Goal: Task Accomplishment & Management: Manage account settings

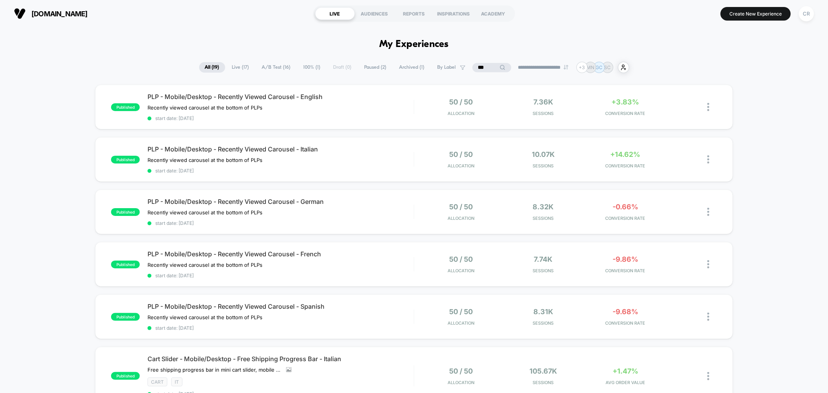
scroll to position [172, 0]
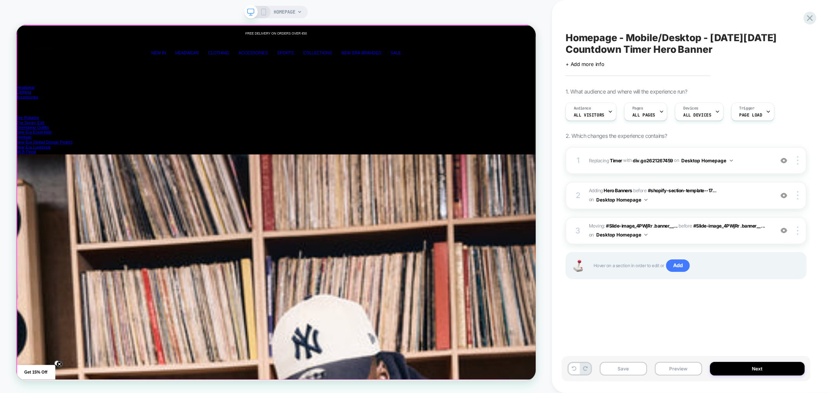
scroll to position [0, 1389]
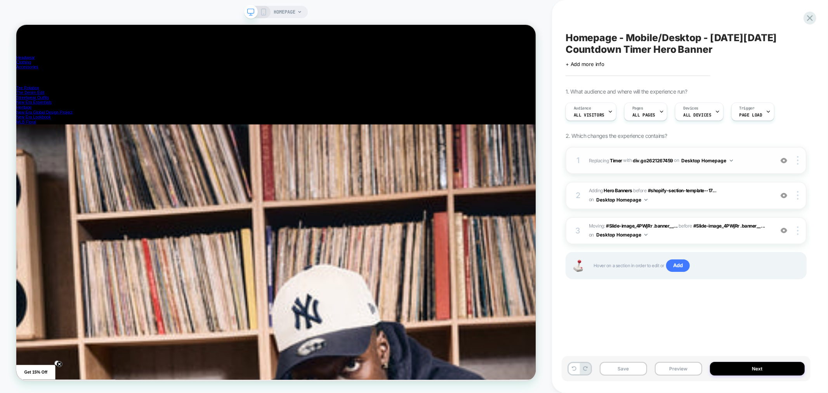
scroll to position [0, 4]
click at [786, 160] on img at bounding box center [784, 160] width 7 height 7
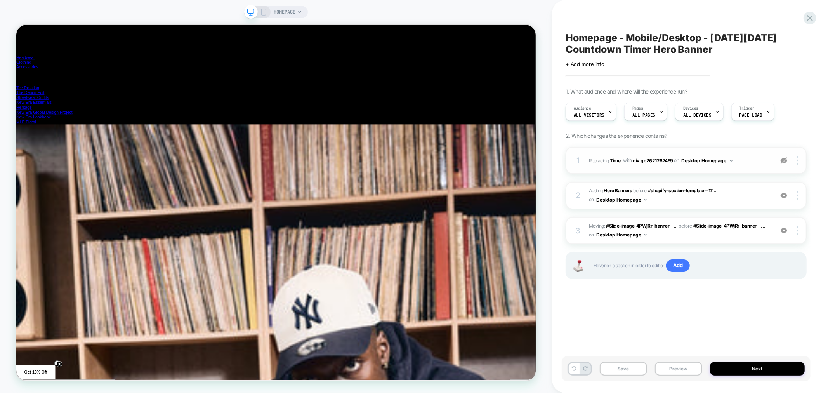
click at [786, 160] on img at bounding box center [784, 160] width 7 height 7
click at [785, 196] on img at bounding box center [784, 195] width 7 height 7
click at [785, 230] on img at bounding box center [784, 230] width 7 height 7
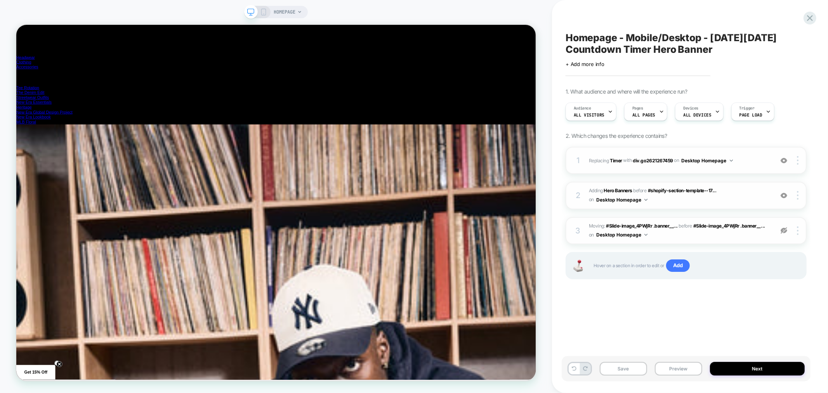
click at [785, 230] on img at bounding box center [784, 230] width 7 height 7
click at [787, 228] on img at bounding box center [784, 230] width 7 height 7
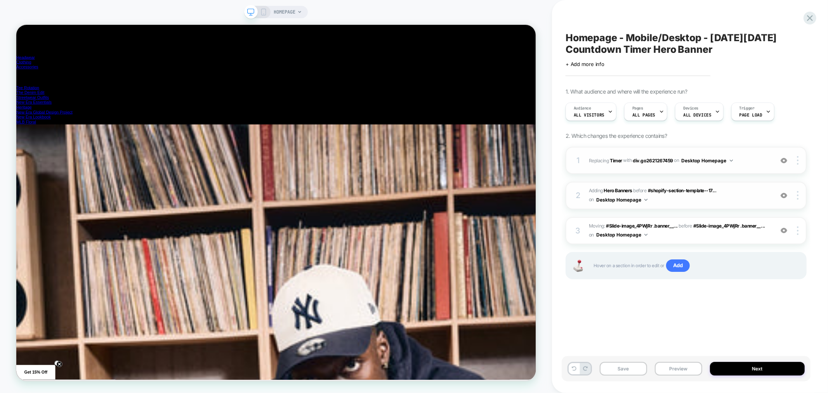
click at [737, 196] on span "#_loomi_addon_1757593616698 Adding Hero Banners BEFORE #shopify-section-templat…" at bounding box center [679, 195] width 181 height 18
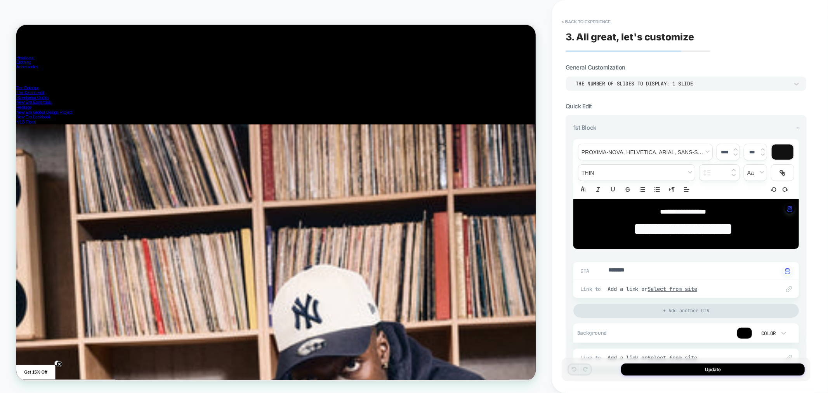
scroll to position [224, 0]
click at [661, 221] on strong "**********" at bounding box center [683, 229] width 99 height 17
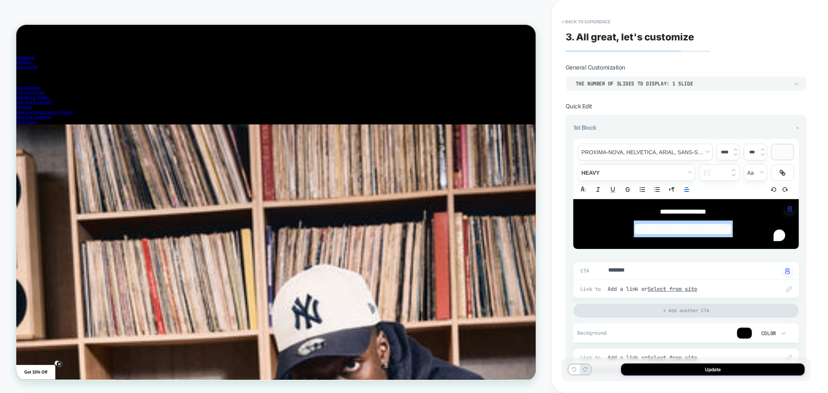
type textarea "*"
type input "****"
click at [661, 217] on p "**********" at bounding box center [683, 229] width 204 height 24
click at [661, 222] on strong "**********" at bounding box center [683, 229] width 99 height 17
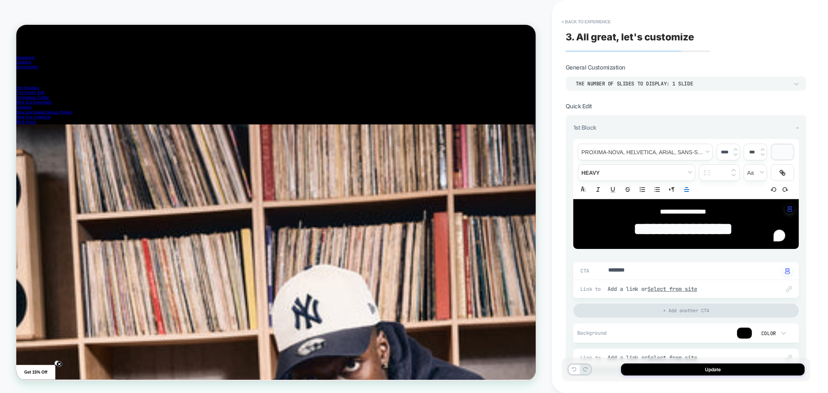
type textarea "*"
click at [585, 24] on button "< Back to experience" at bounding box center [586, 22] width 57 height 12
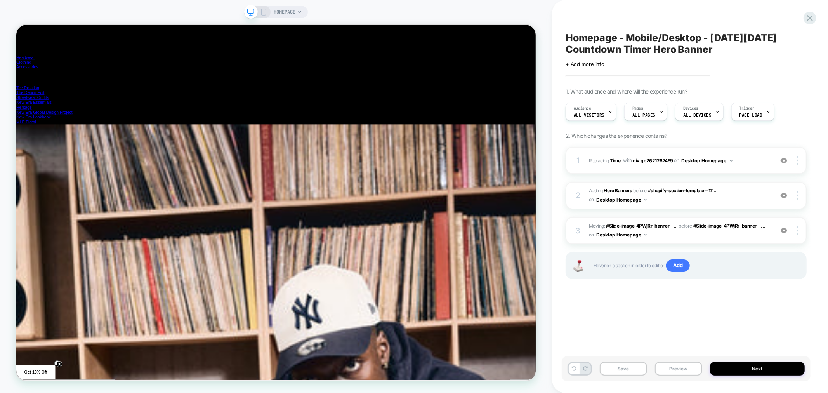
scroll to position [0, 2083]
click at [631, 367] on button "Save" at bounding box center [623, 369] width 47 height 14
click at [818, 34] on div "Homepage - Mobile/Desktop - Black Friday Countdown Timer Hero Banner Click to e…" at bounding box center [690, 196] width 276 height 393
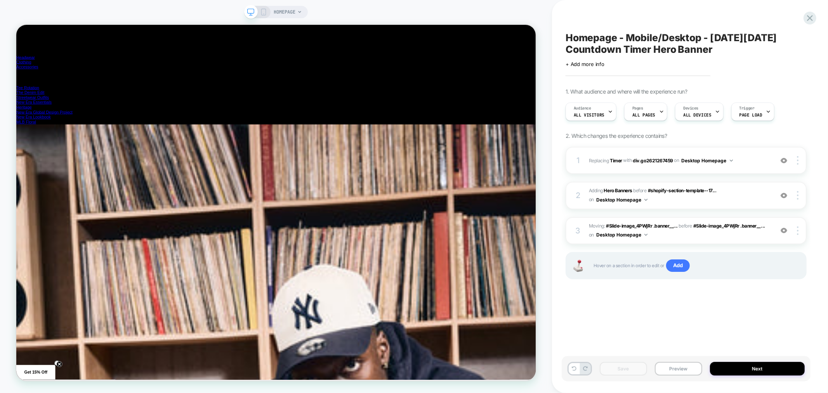
click at [263, 13] on icon at bounding box center [263, 12] width 7 height 7
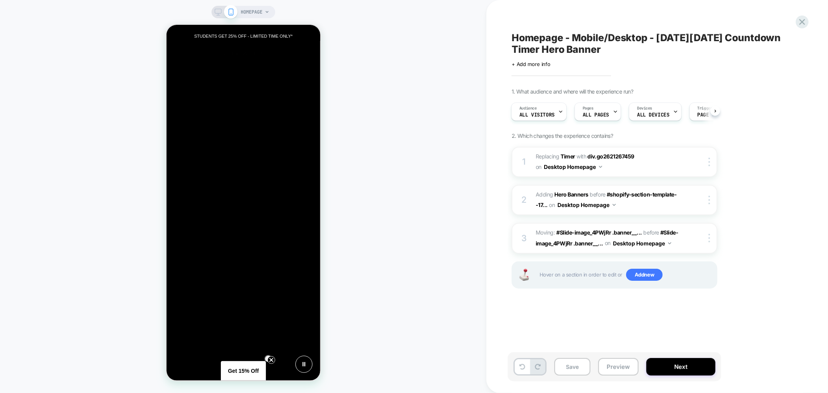
click at [219, 12] on icon at bounding box center [218, 12] width 7 height 7
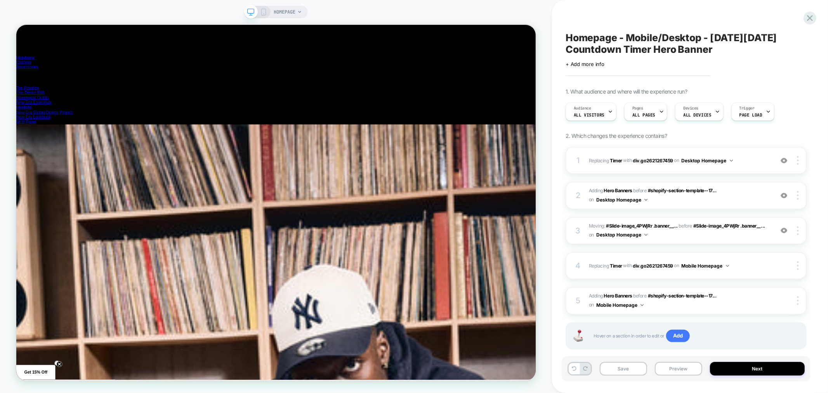
click at [797, 231] on div at bounding box center [799, 230] width 15 height 9
click at [828, 212] on div "Homepage - Mobile/Desktop - Black Friday Countdown Timer Hero Banner Click to e…" at bounding box center [690, 196] width 276 height 393
click at [800, 231] on div at bounding box center [799, 230] width 15 height 9
click at [828, 216] on div "Homepage - Mobile/Desktop - Black Friday Countdown Timer Hero Banner Click to e…" at bounding box center [690, 196] width 276 height 393
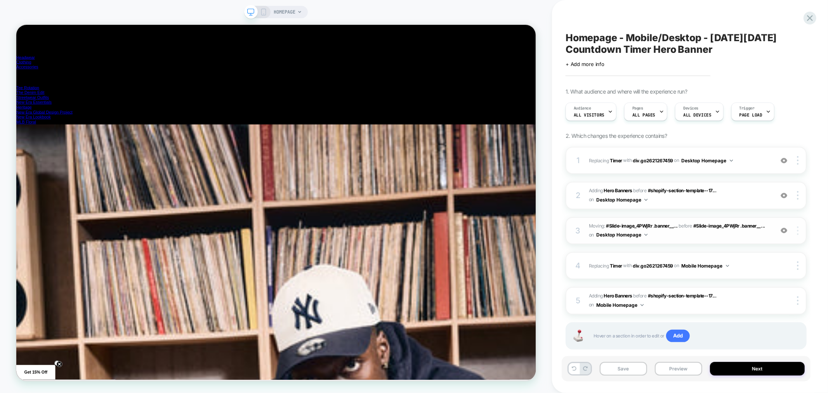
click at [798, 231] on img at bounding box center [798, 230] width 2 height 9
drag, startPoint x: 825, startPoint y: 250, endPoint x: 686, endPoint y: 245, distance: 139.5
click at [824, 249] on div "Homepage - Mobile/Desktop - Black Friday Countdown Timer Hero Banner Click to e…" at bounding box center [690, 196] width 276 height 393
click at [636, 233] on button "Desktop Homepage" at bounding box center [622, 235] width 51 height 10
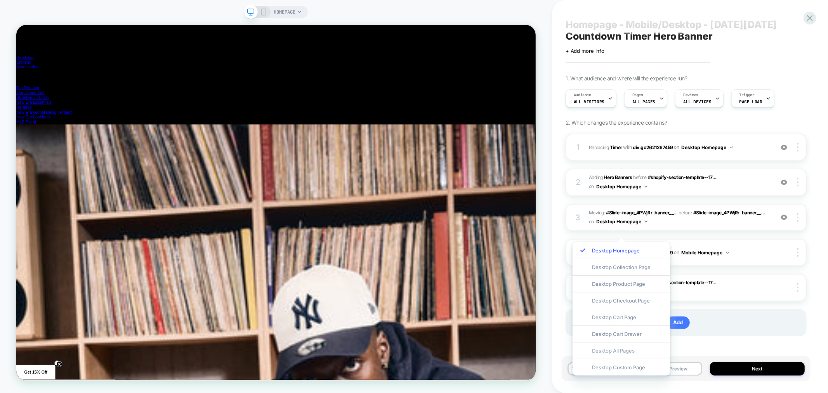
scroll to position [0, 694]
click at [828, 251] on div "Homepage - Mobile/Desktop - Black Friday Countdown Timer Hero Banner Click to e…" at bounding box center [690, 196] width 276 height 393
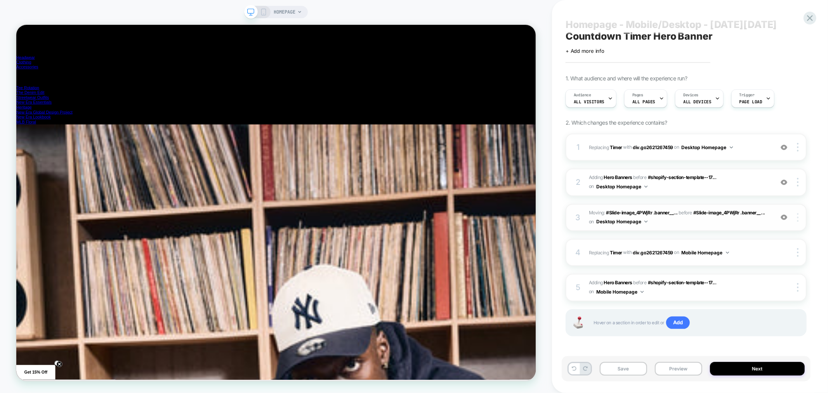
click at [799, 218] on img at bounding box center [798, 217] width 2 height 9
click at [813, 218] on div "Homepage - Mobile/Desktop - Black Friday Countdown Timer Hero Banner Click to e…" at bounding box center [690, 196] width 249 height 393
click at [263, 16] on div "HOMEPAGE" at bounding box center [276, 12] width 64 height 12
click at [663, 220] on span "Moving: #Slide-image_4PWjRr .banner__... #Slide-image_4PWjRr .banner__media bef…" at bounding box center [679, 218] width 181 height 18
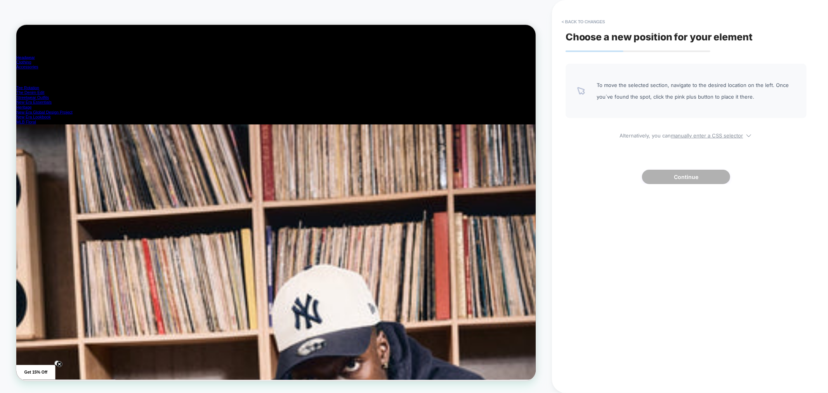
scroll to position [0, 2083]
click at [568, 26] on button "< Back to changes" at bounding box center [583, 22] width 51 height 12
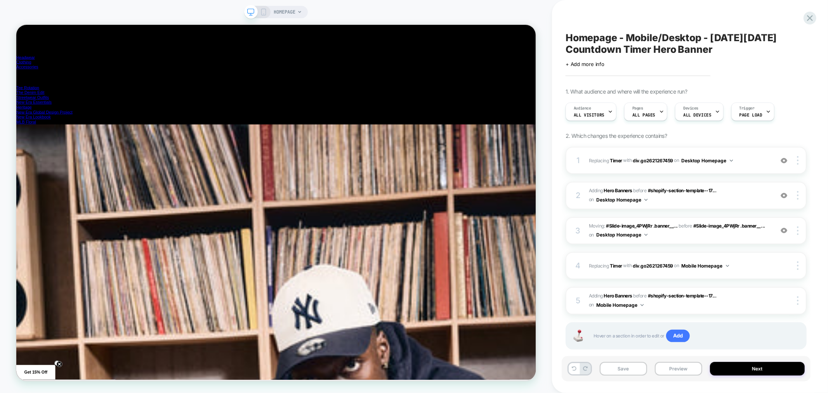
scroll to position [0, 2755]
click at [266, 13] on rect at bounding box center [264, 12] width 4 height 6
click at [298, 13] on icon at bounding box center [300, 12] width 5 height 5
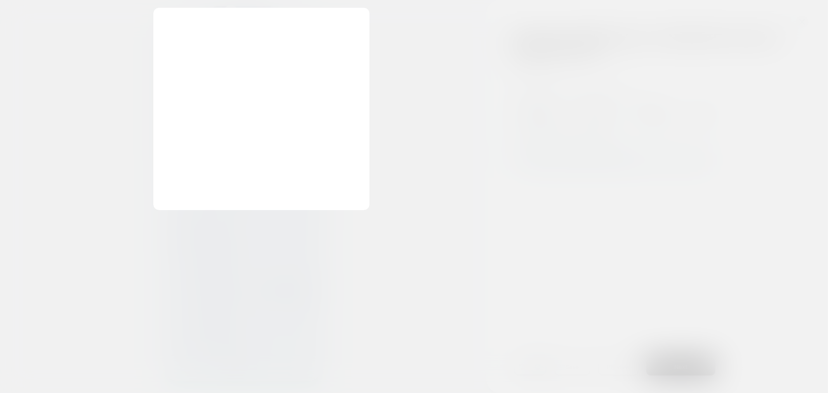
scroll to position [0, 618]
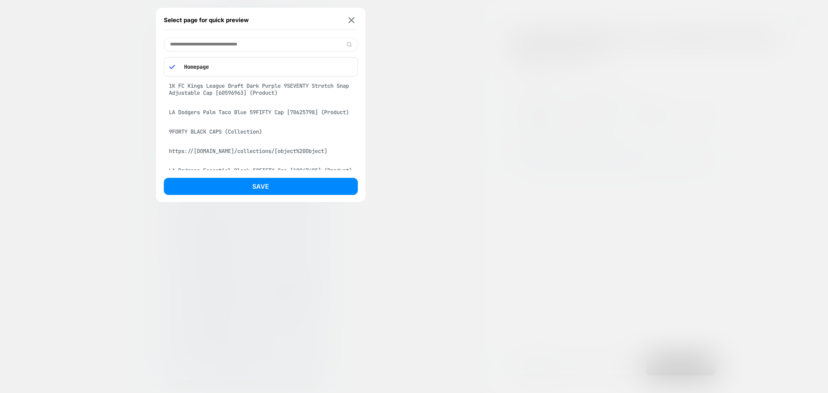
click at [351, 22] on div "Select page for quick preview Homepage 1K FC Kings League Draft Dark Purple 9SE…" at bounding box center [414, 196] width 828 height 393
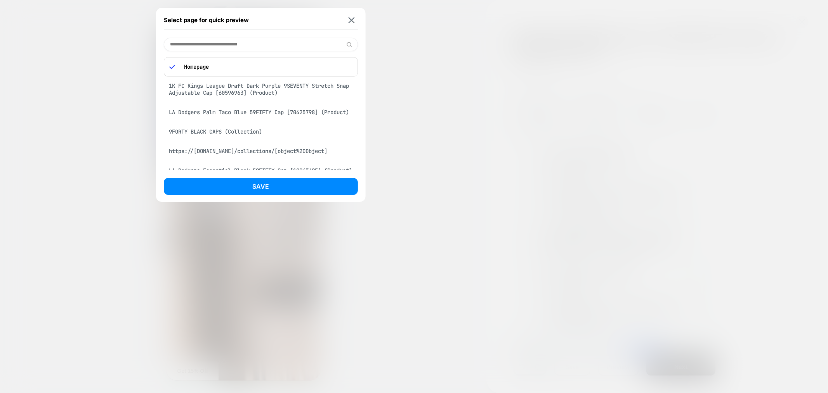
scroll to position [0, 0]
click at [350, 19] on img at bounding box center [351, 20] width 6 height 6
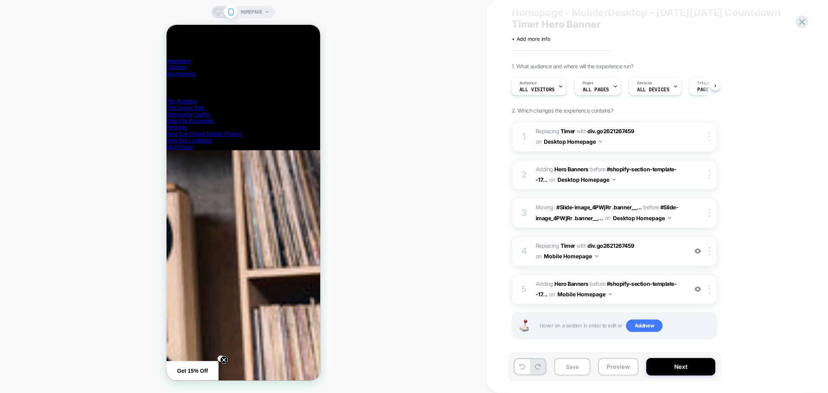
scroll to position [0, 0]
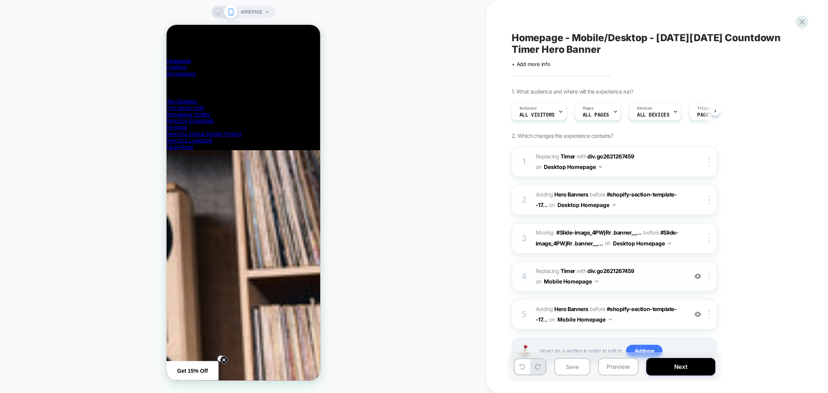
click at [710, 272] on img at bounding box center [710, 276] width 2 height 9
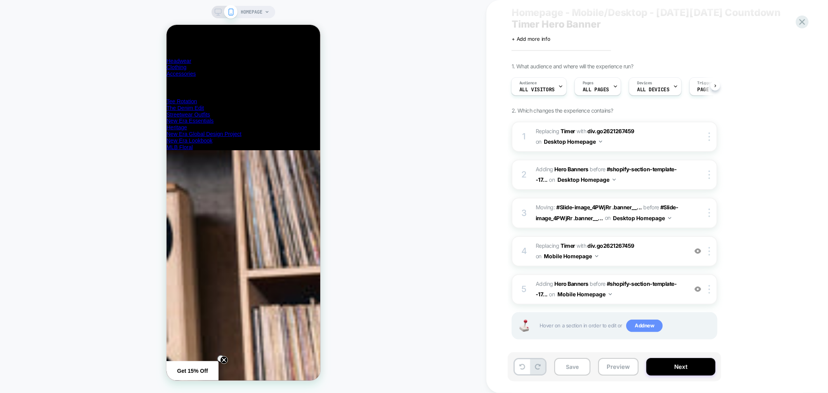
click at [637, 320] on span "Add new" at bounding box center [645, 326] width 37 height 12
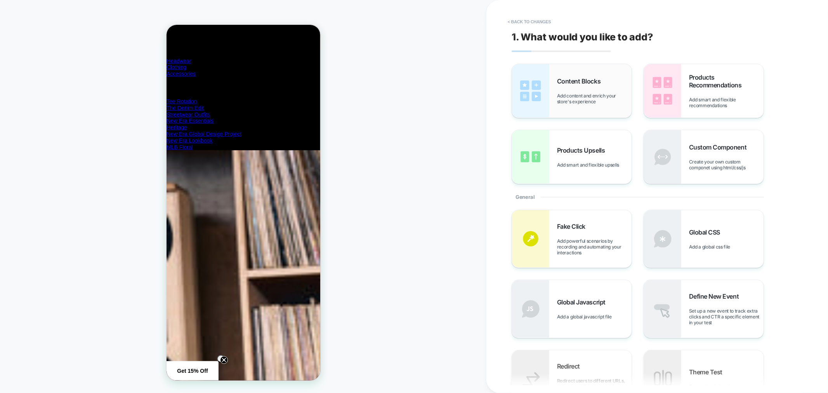
click at [566, 87] on div "Content Blocks Add content and enrich your store's experience" at bounding box center [594, 90] width 75 height 27
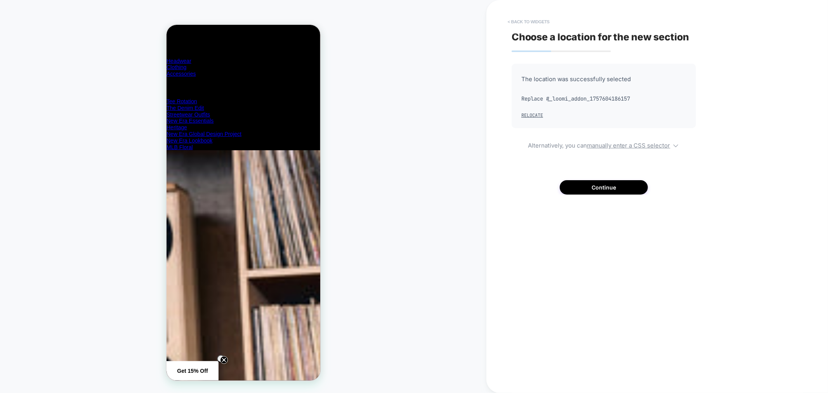
click at [530, 17] on button "< Back to widgets" at bounding box center [529, 22] width 50 height 12
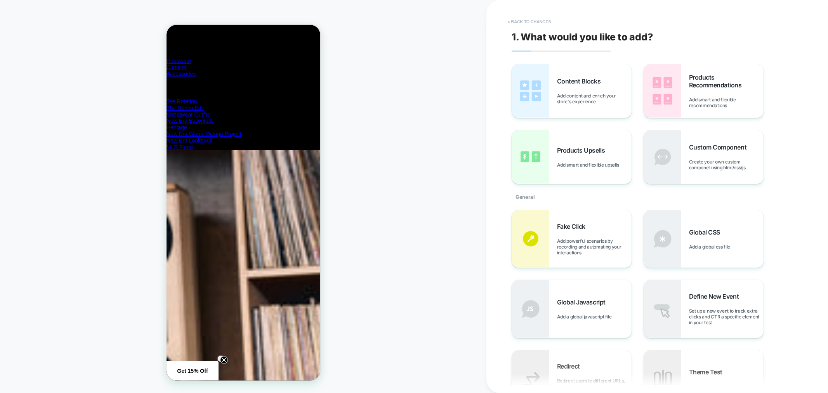
click at [528, 18] on button "< Back to changes" at bounding box center [529, 22] width 51 height 12
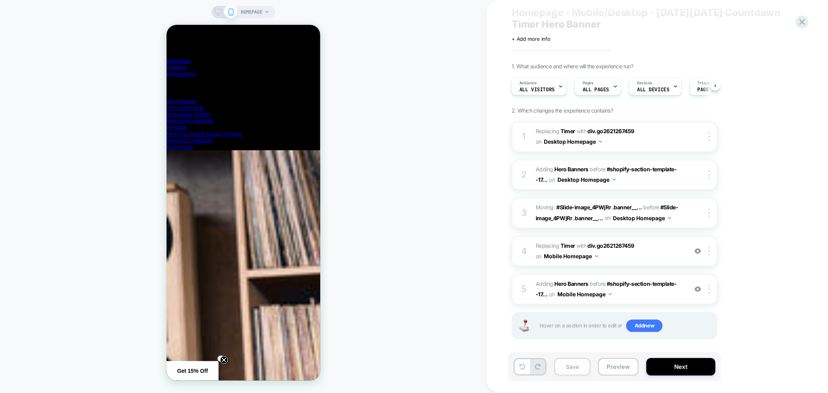
click at [573, 364] on button "Save" at bounding box center [573, 366] width 36 height 17
click at [605, 367] on button "Preview" at bounding box center [619, 366] width 40 height 17
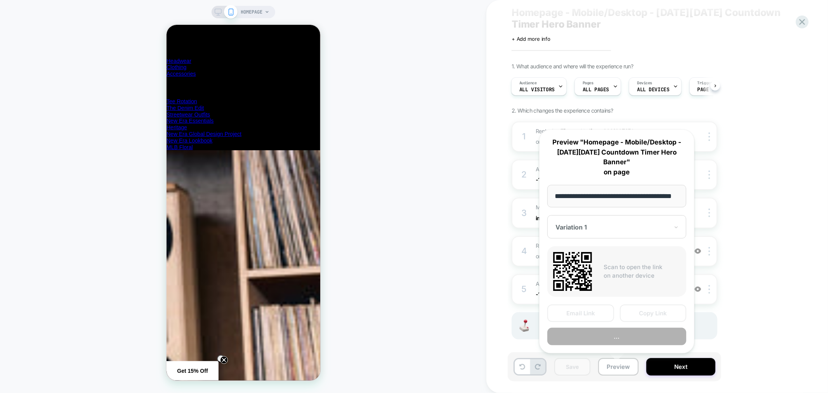
scroll to position [0, 24]
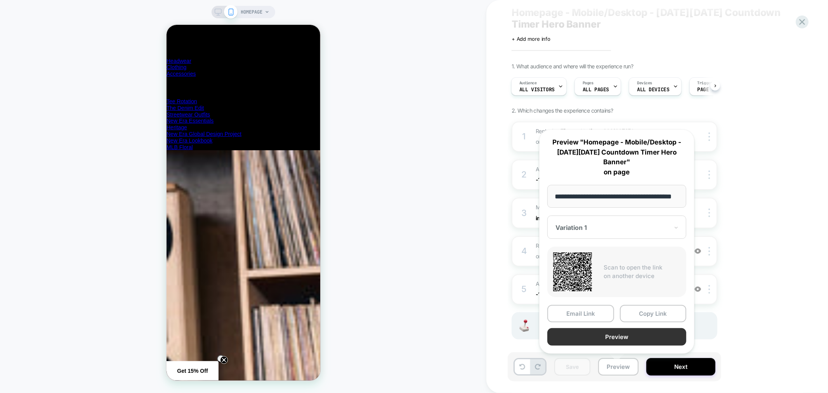
click at [583, 338] on button "Preview" at bounding box center [617, 336] width 139 height 17
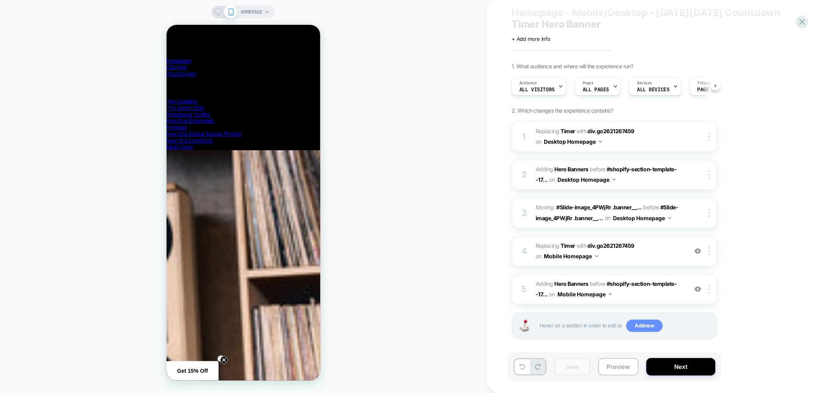
click at [644, 320] on span "Add new" at bounding box center [645, 326] width 37 height 12
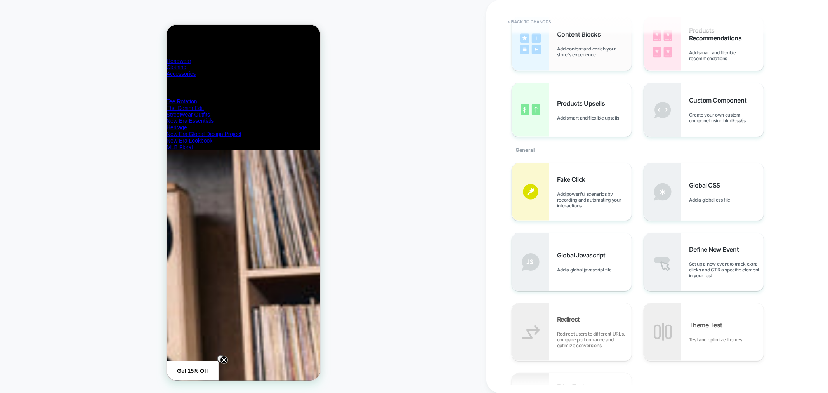
scroll to position [0, 0]
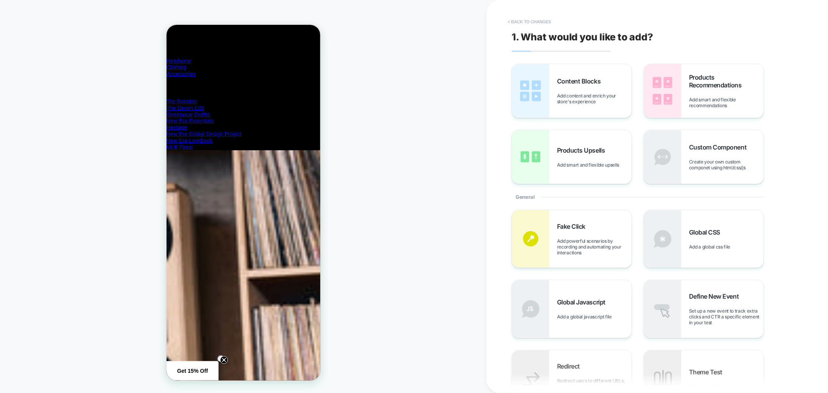
click at [543, 20] on button "< Back to changes" at bounding box center [529, 22] width 51 height 12
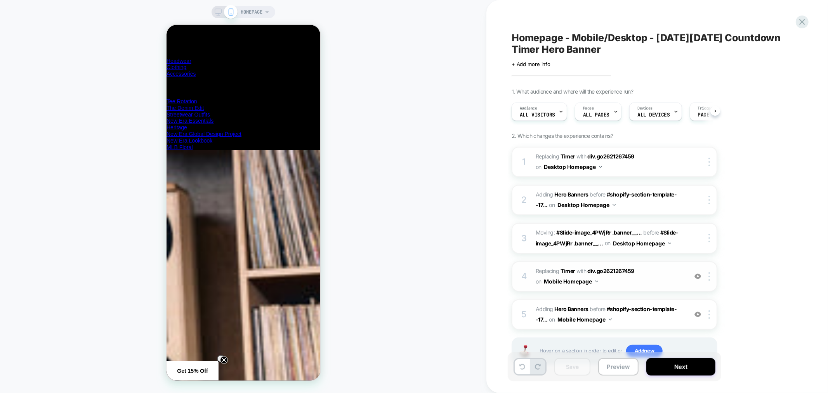
scroll to position [0, 0]
click at [709, 272] on div at bounding box center [711, 276] width 13 height 9
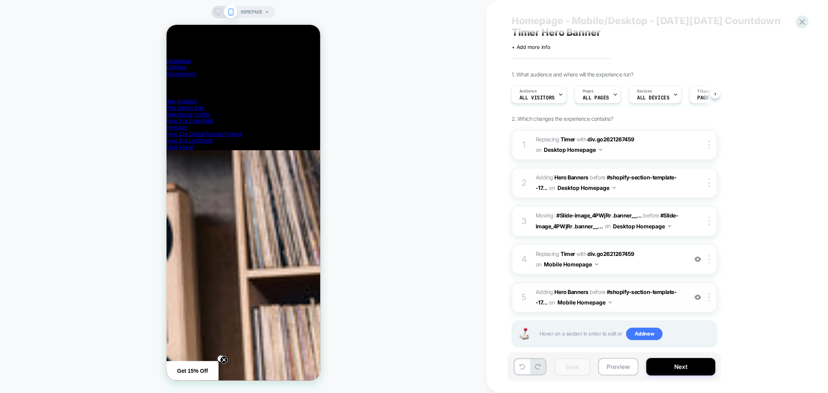
scroll to position [25, 0]
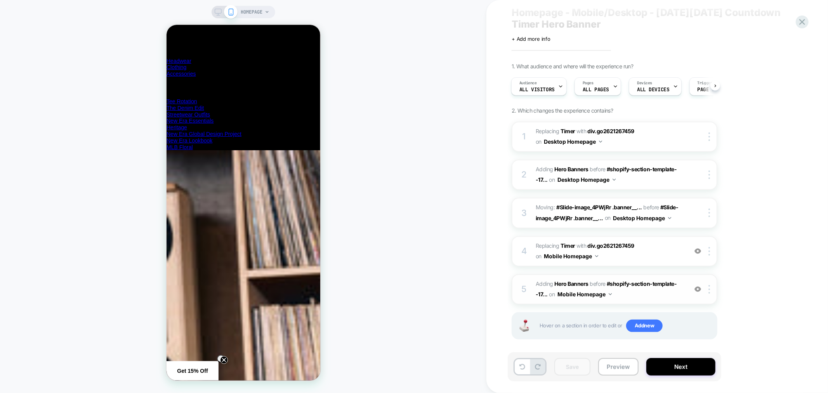
click at [700, 286] on img at bounding box center [698, 289] width 7 height 7
drag, startPoint x: 700, startPoint y: 285, endPoint x: 698, endPoint y: 280, distance: 4.8
click at [700, 286] on img at bounding box center [698, 289] width 7 height 7
click at [698, 248] on img at bounding box center [698, 251] width 7 height 7
click at [699, 248] on img at bounding box center [698, 251] width 7 height 7
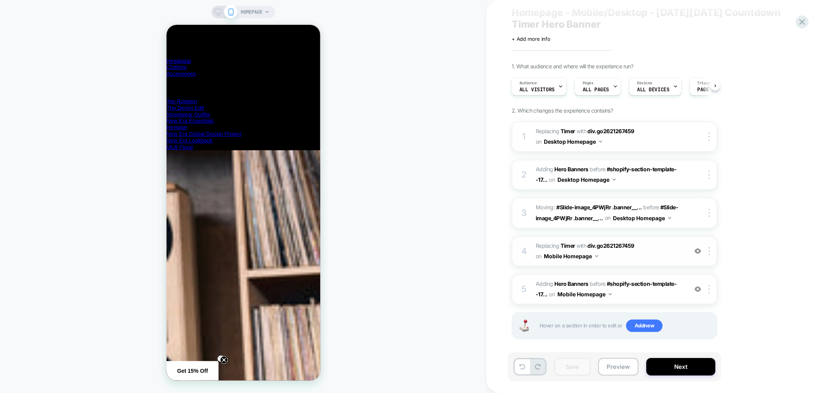
click at [662, 253] on span "#_loomi_addon_1757604182734 Replacing Timer WITH div.go2621267459 div.go2621267…" at bounding box center [610, 251] width 148 height 21
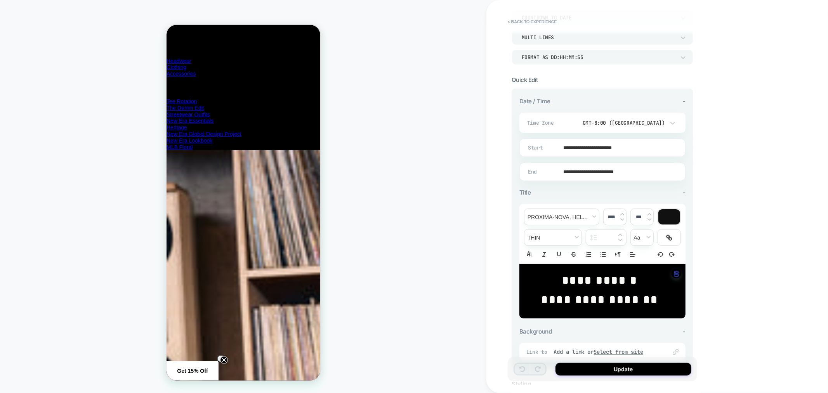
scroll to position [12, 0]
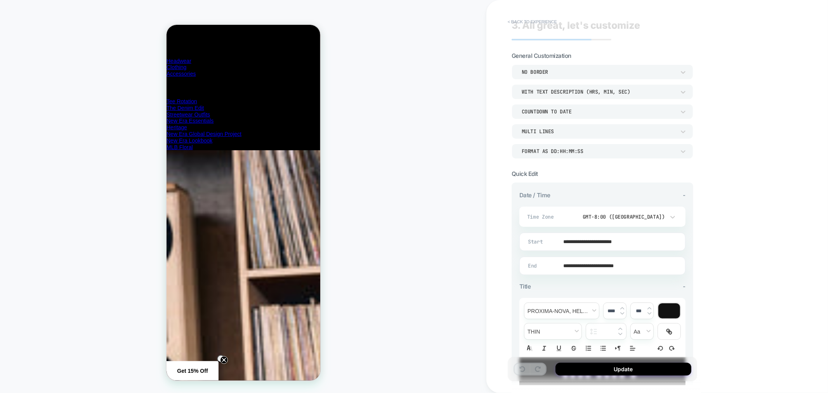
click at [519, 20] on button "< Back to experience" at bounding box center [532, 22] width 57 height 12
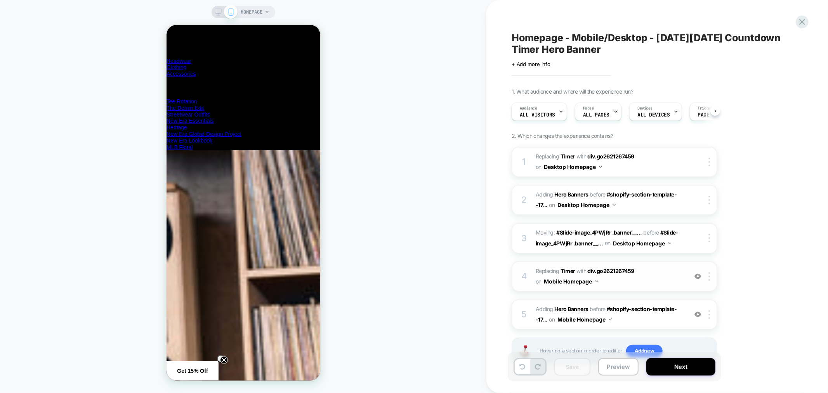
scroll to position [0, 0]
click at [808, 18] on icon at bounding box center [802, 22] width 10 height 10
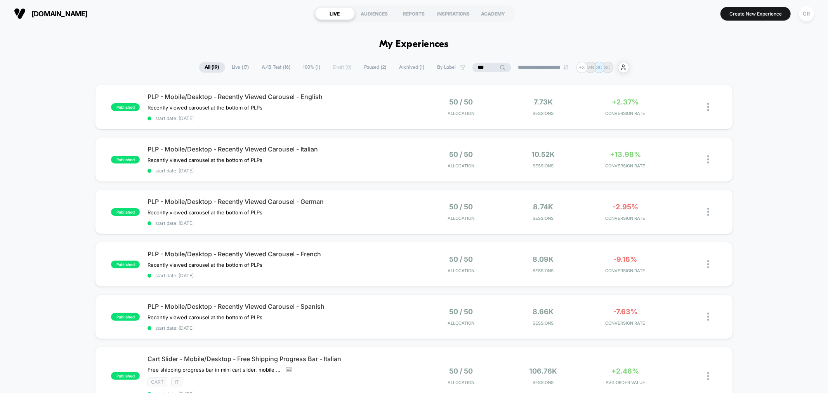
click at [486, 66] on input "**" at bounding box center [492, 67] width 78 height 9
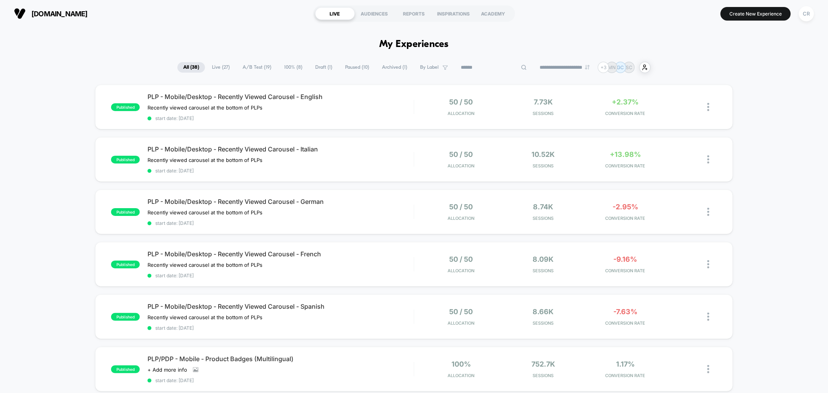
click at [245, 64] on span "A/B Test ( 19 )" at bounding box center [257, 67] width 40 height 10
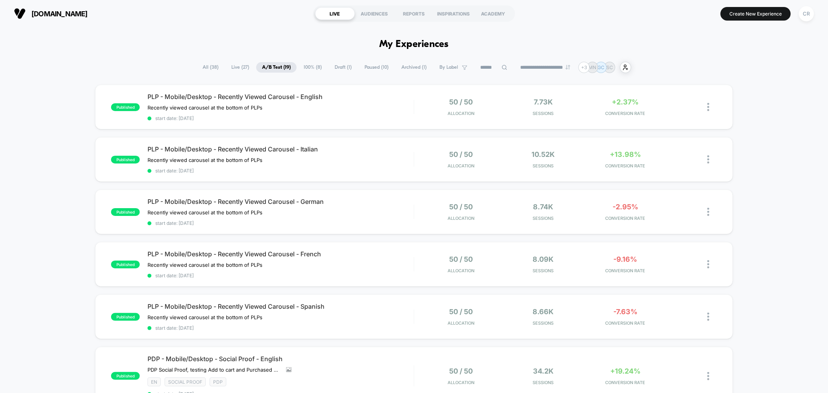
click at [331, 66] on span "Draft ( 1 )" at bounding box center [343, 67] width 29 height 10
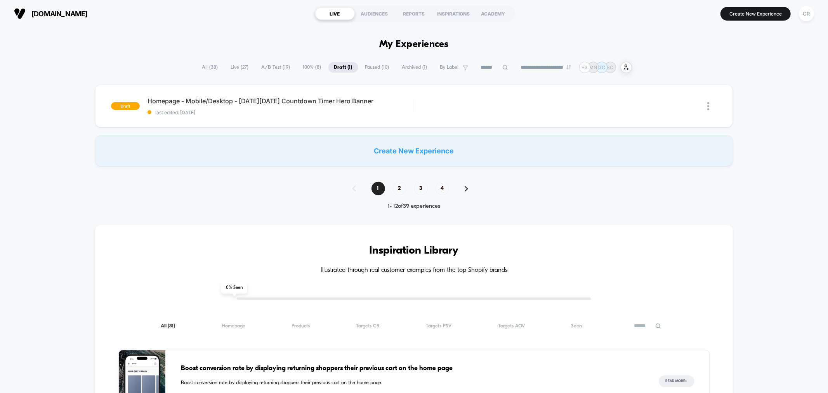
click at [308, 66] on span "100% ( 8 )" at bounding box center [313, 67] width 30 height 10
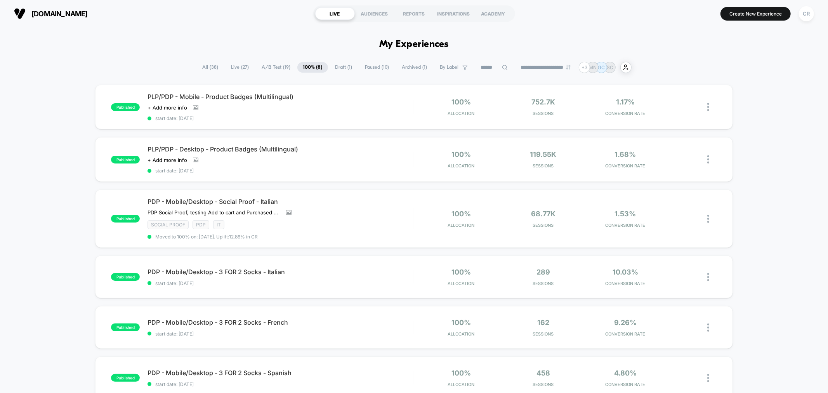
click at [381, 65] on span "Paused ( 10 )" at bounding box center [377, 67] width 36 height 10
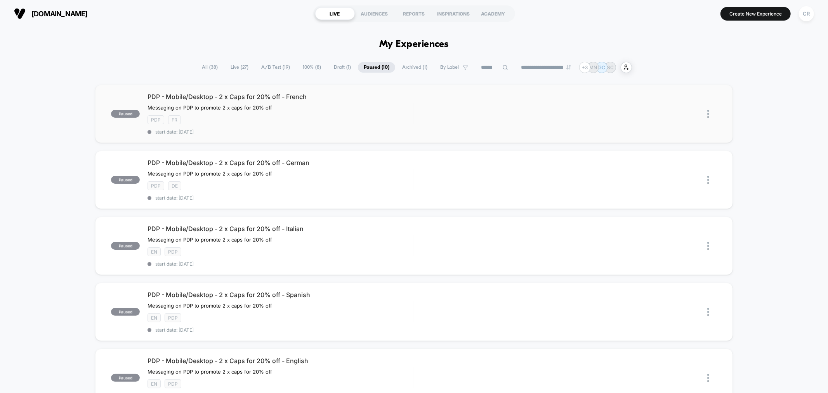
click at [709, 113] on img at bounding box center [709, 114] width 2 height 8
click at [663, 153] on div "Archive" at bounding box center [669, 158] width 70 height 17
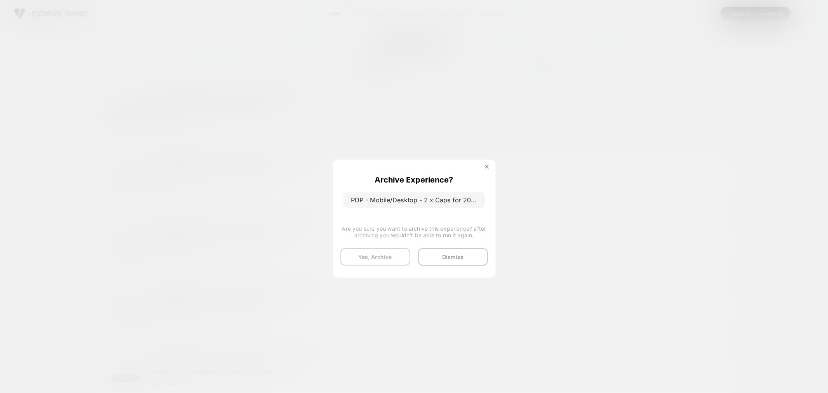
click at [382, 250] on button "Yes, Archive" at bounding box center [376, 256] width 70 height 17
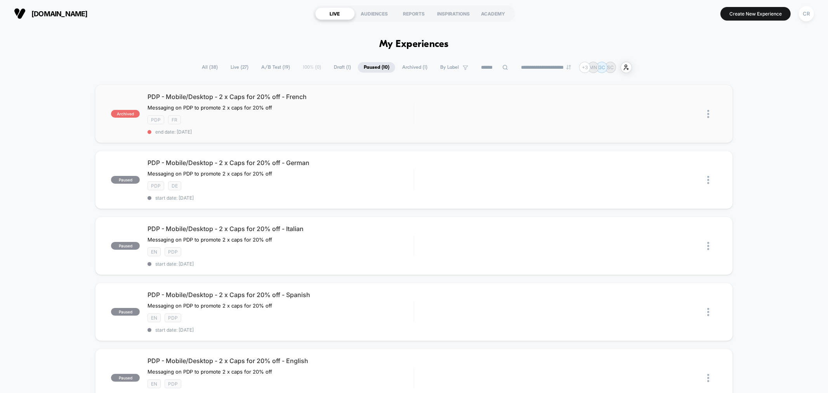
click at [708, 114] on img at bounding box center [709, 114] width 2 height 8
click at [708, 180] on img at bounding box center [709, 180] width 2 height 8
click at [672, 219] on div "Archive" at bounding box center [669, 223] width 70 height 17
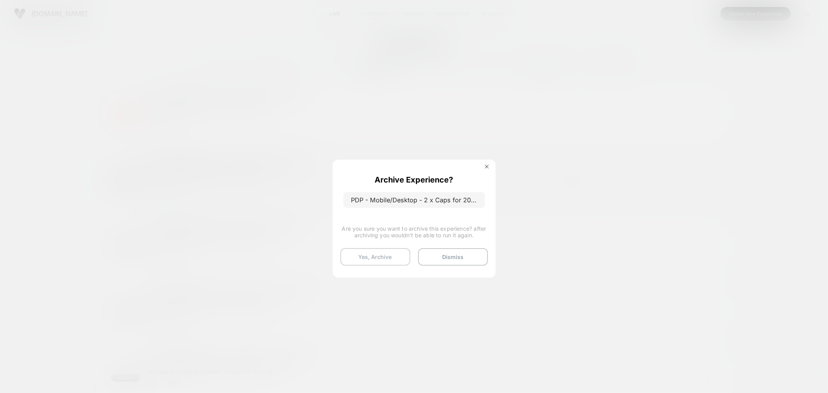
click at [384, 259] on button "Yes, Archive" at bounding box center [376, 256] width 70 height 17
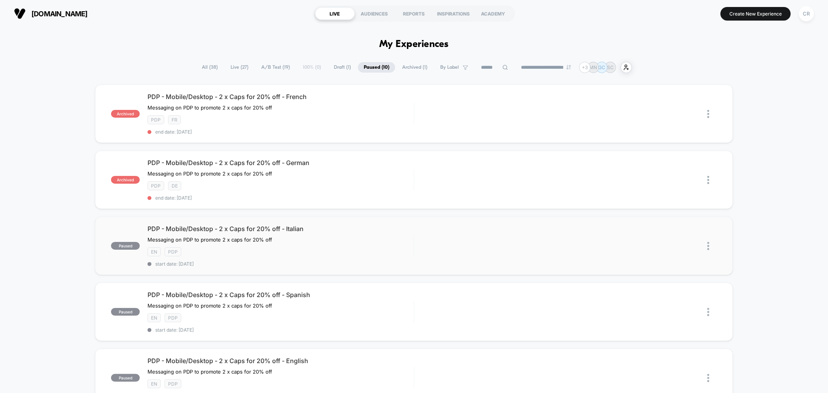
click at [709, 242] on img at bounding box center [709, 246] width 2 height 8
click at [646, 288] on img at bounding box center [645, 289] width 5 height 5
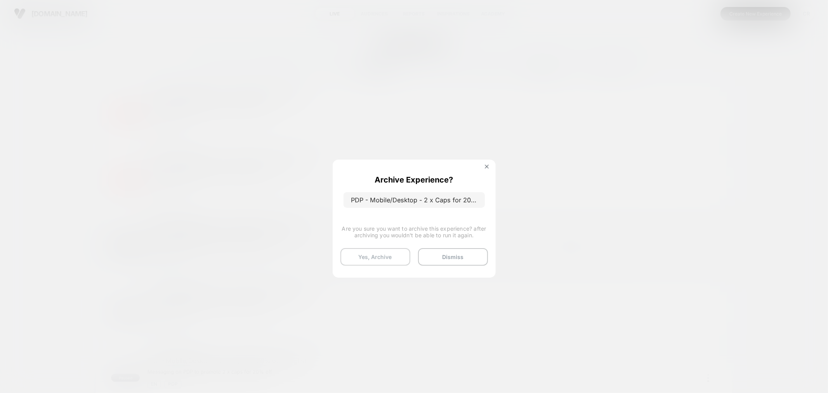
click at [376, 254] on button "Yes, Archive" at bounding box center [376, 256] width 70 height 17
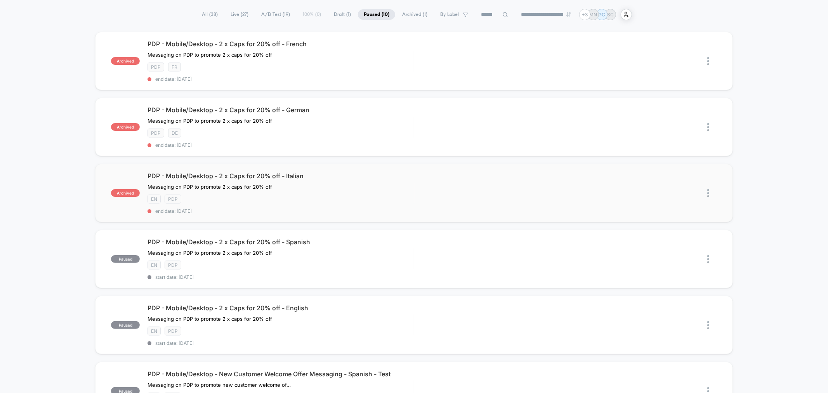
scroll to position [129, 0]
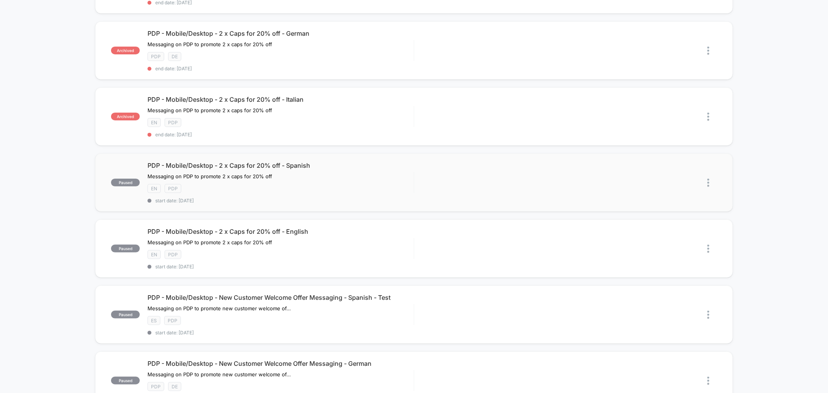
click at [708, 179] on img at bounding box center [709, 183] width 2 height 8
click at [708, 113] on img at bounding box center [709, 117] width 2 height 8
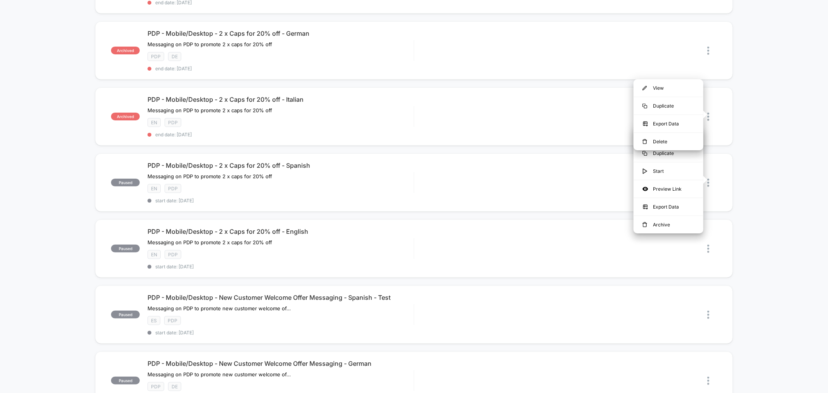
click at [811, 161] on div "archived PDP - Mobile/Desktop - 2 x Caps for 20% off - French Messaging on PDP …" at bounding box center [414, 300] width 828 height 691
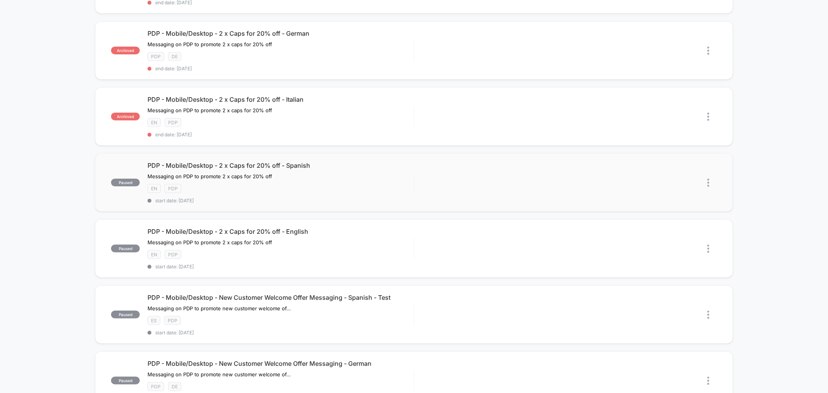
click at [708, 181] on img at bounding box center [709, 183] width 2 height 8
click at [661, 223] on div "Archive" at bounding box center [669, 224] width 70 height 17
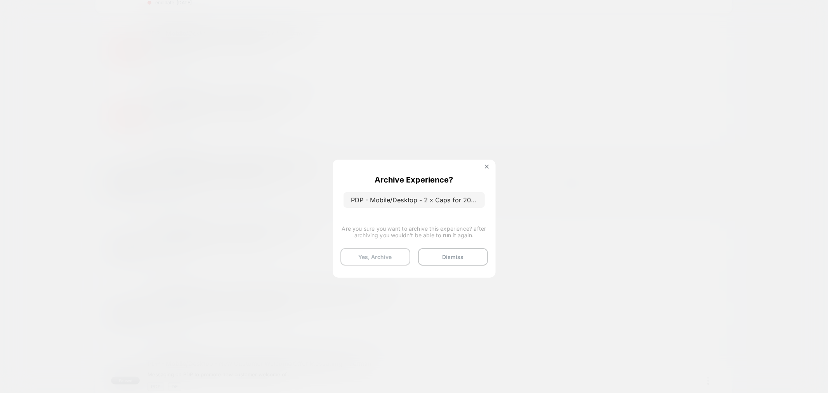
click at [383, 249] on button "Yes, Archive" at bounding box center [376, 256] width 70 height 17
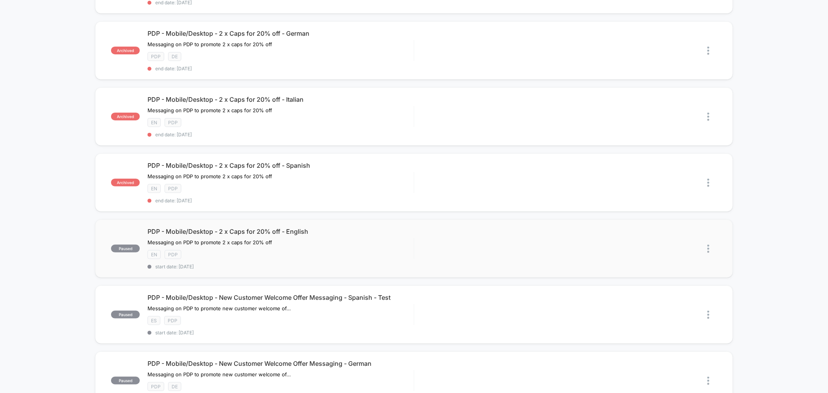
click at [709, 245] on img at bounding box center [709, 249] width 2 height 8
click at [659, 285] on div "Archive" at bounding box center [669, 289] width 70 height 17
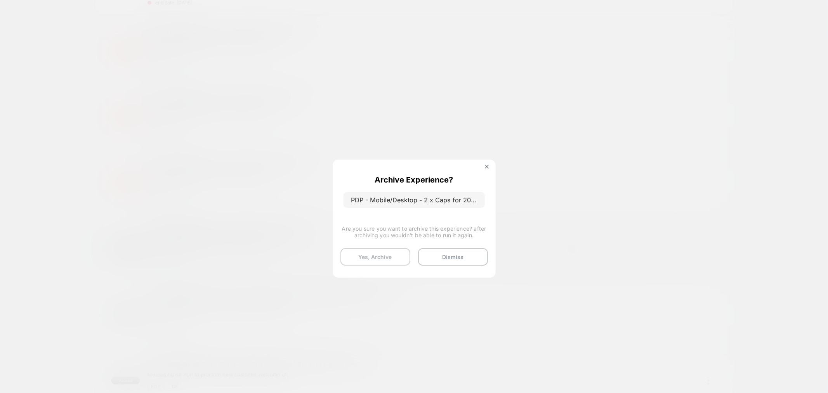
click at [386, 259] on button "Yes, Archive" at bounding box center [376, 256] width 70 height 17
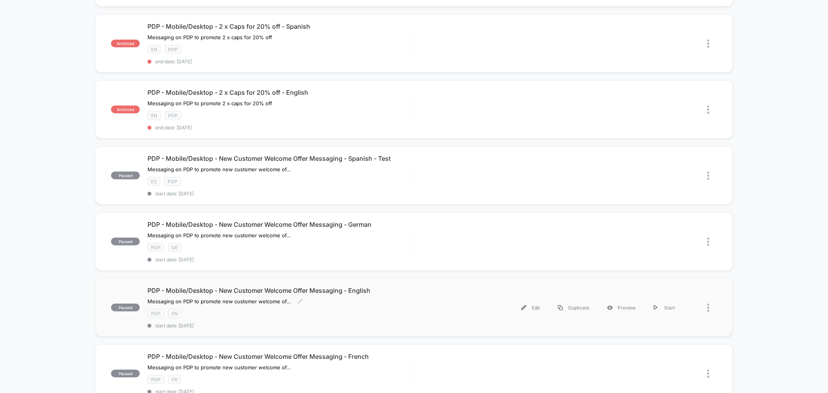
scroll to position [388, 0]
